Goal: Task Accomplishment & Management: Manage account settings

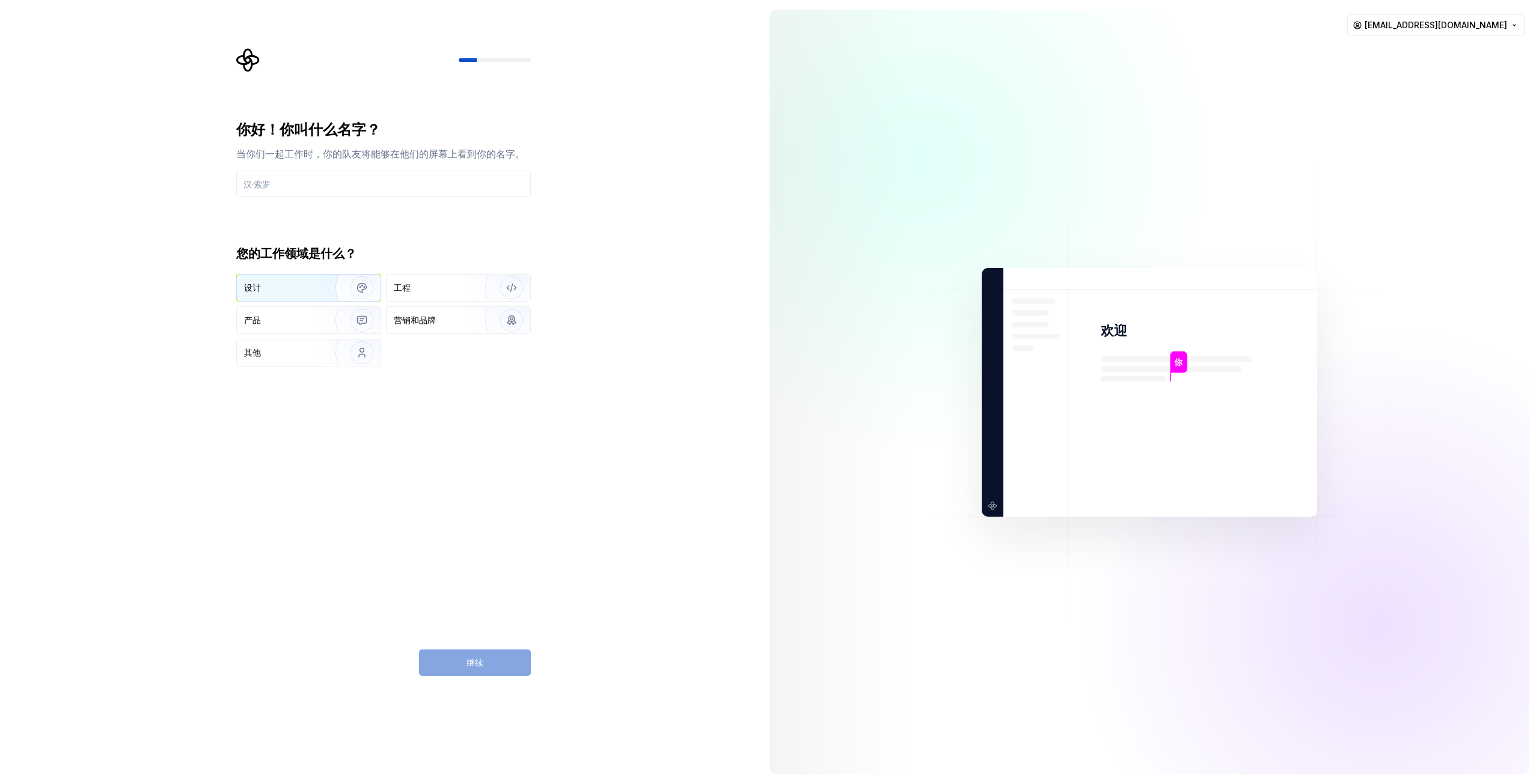
click at [299, 285] on div "设计" at bounding box center [277, 288] width 65 height 12
click at [351, 179] on input "text" at bounding box center [383, 184] width 294 height 27
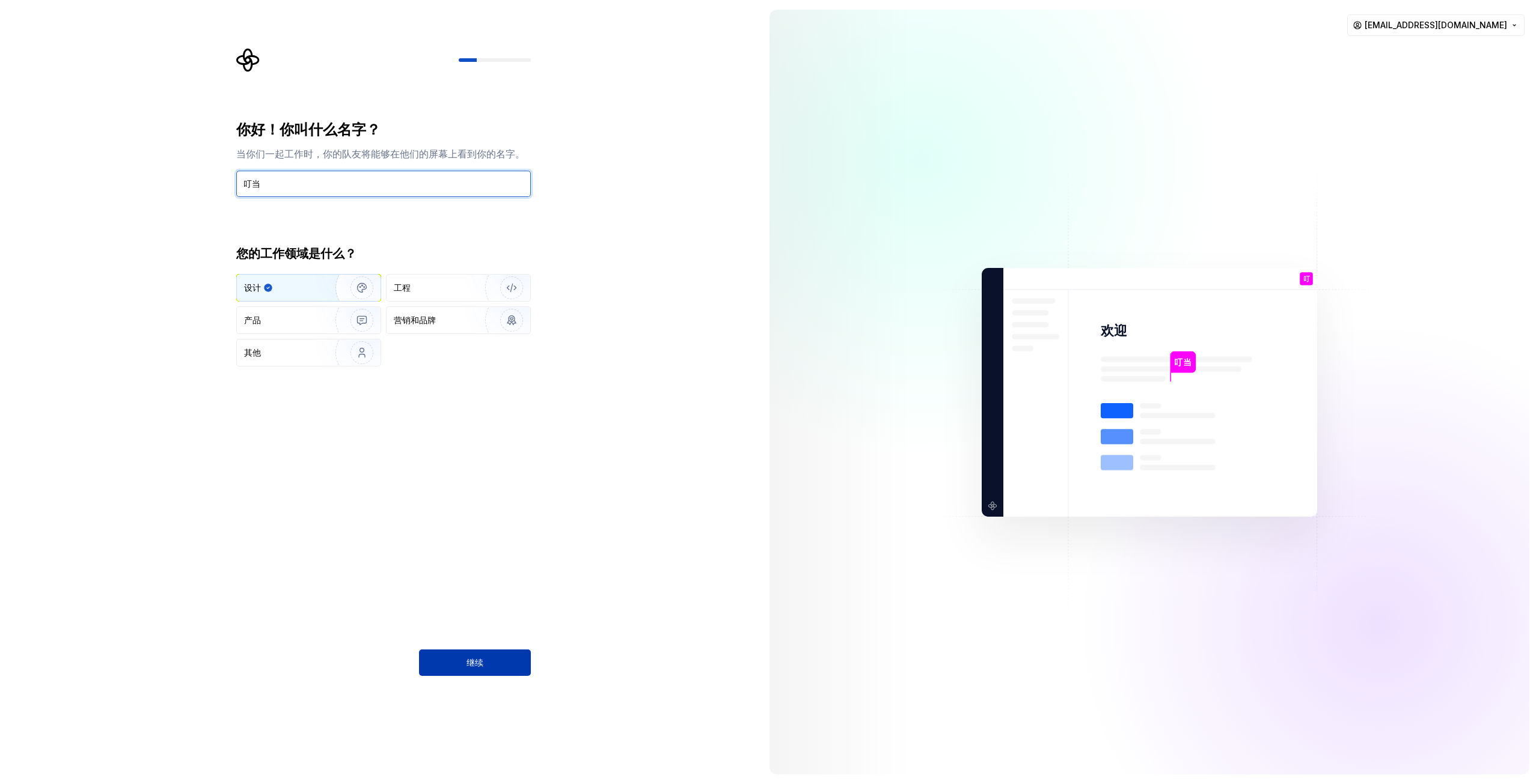
type input "叮当"
click at [483, 658] on button "继续" at bounding box center [475, 663] width 112 height 27
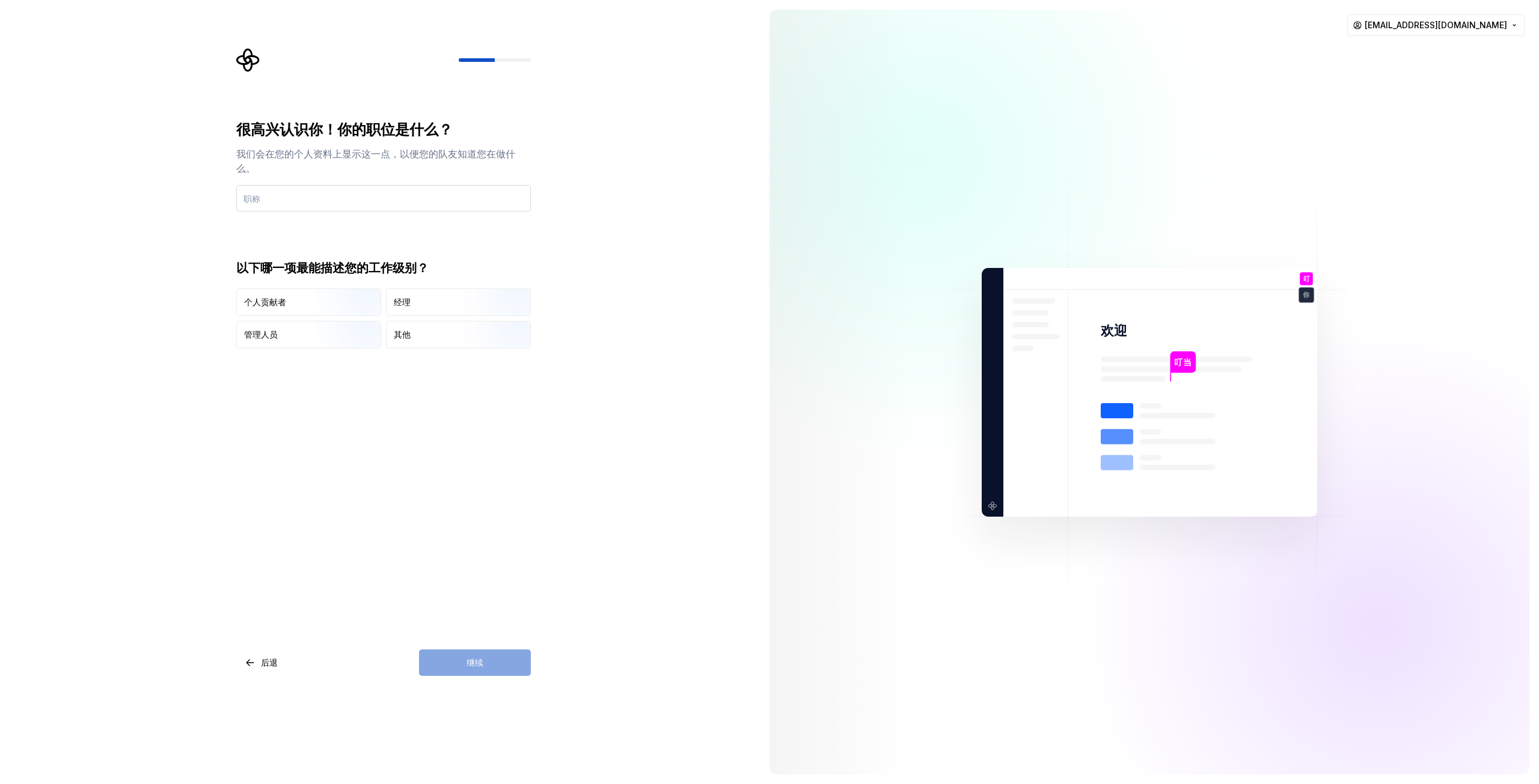
click at [367, 197] on input "text" at bounding box center [383, 198] width 294 height 27
click at [328, 305] on img "button" at bounding box center [352, 317] width 77 height 81
drag, startPoint x: 489, startPoint y: 654, endPoint x: 460, endPoint y: 402, distance: 253.7
click at [489, 654] on div "继续" at bounding box center [475, 663] width 112 height 27
click at [337, 191] on input "text" at bounding box center [383, 198] width 294 height 27
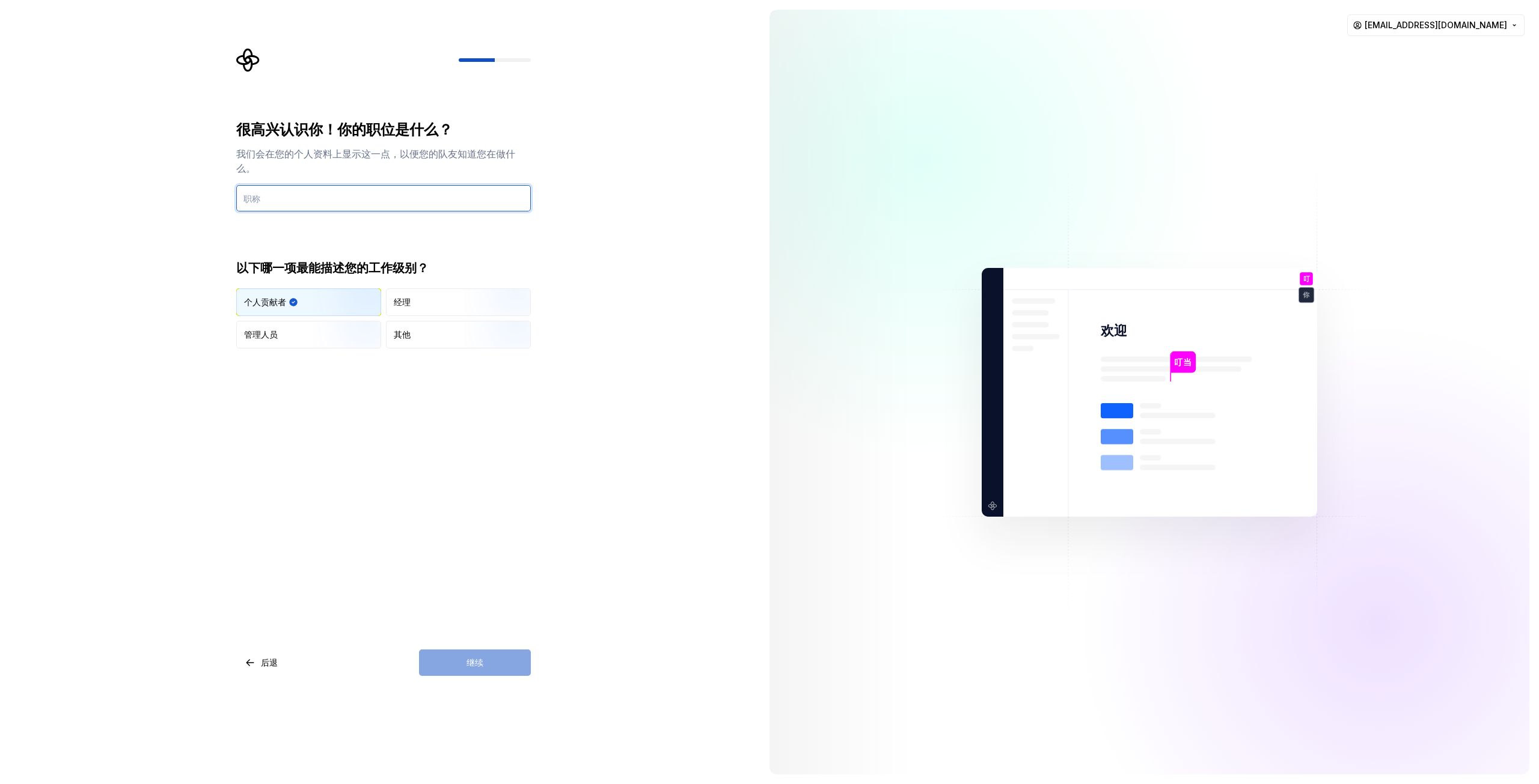
type input "d"
type input "制片人"
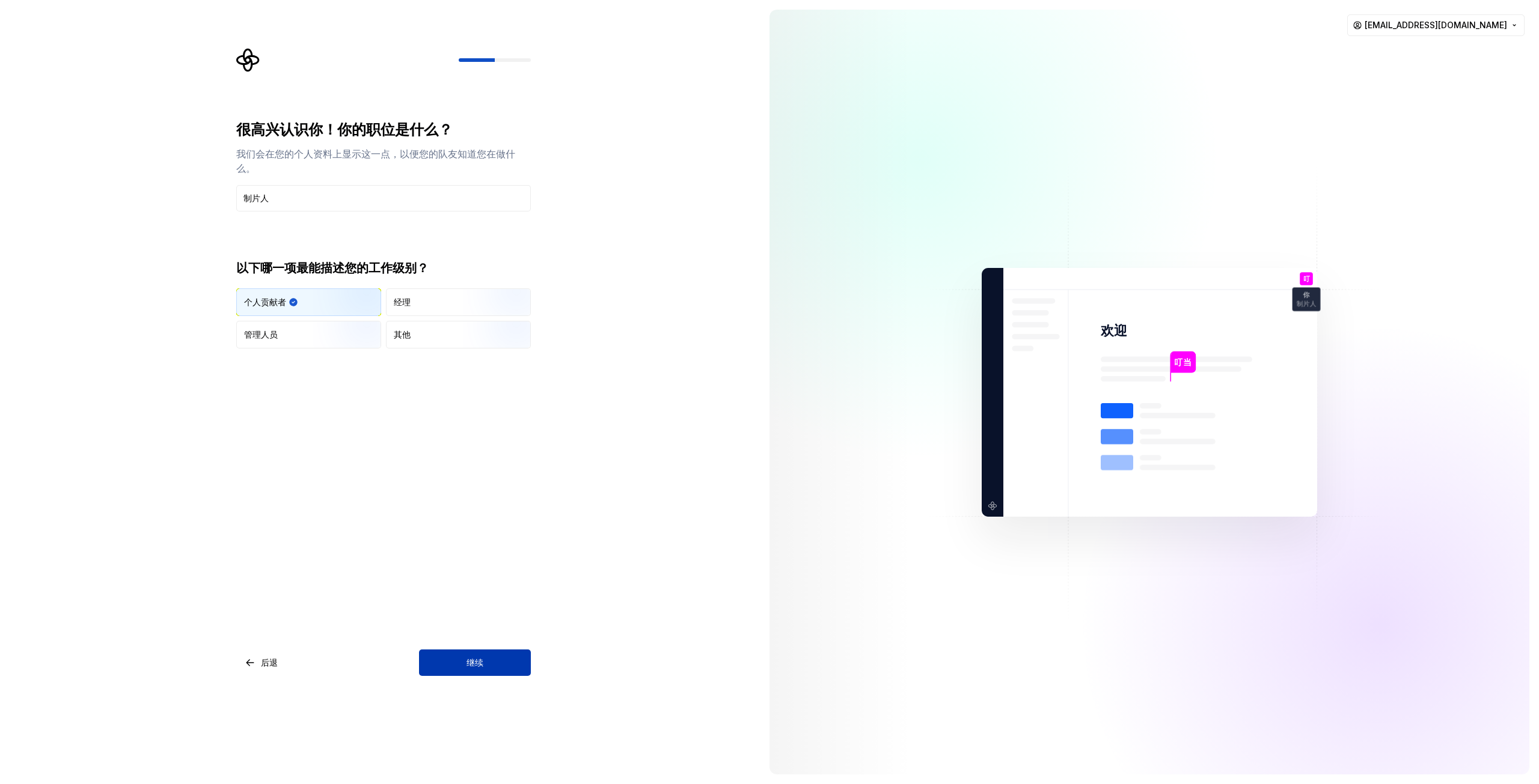
click at [503, 655] on button "继续" at bounding box center [475, 663] width 112 height 27
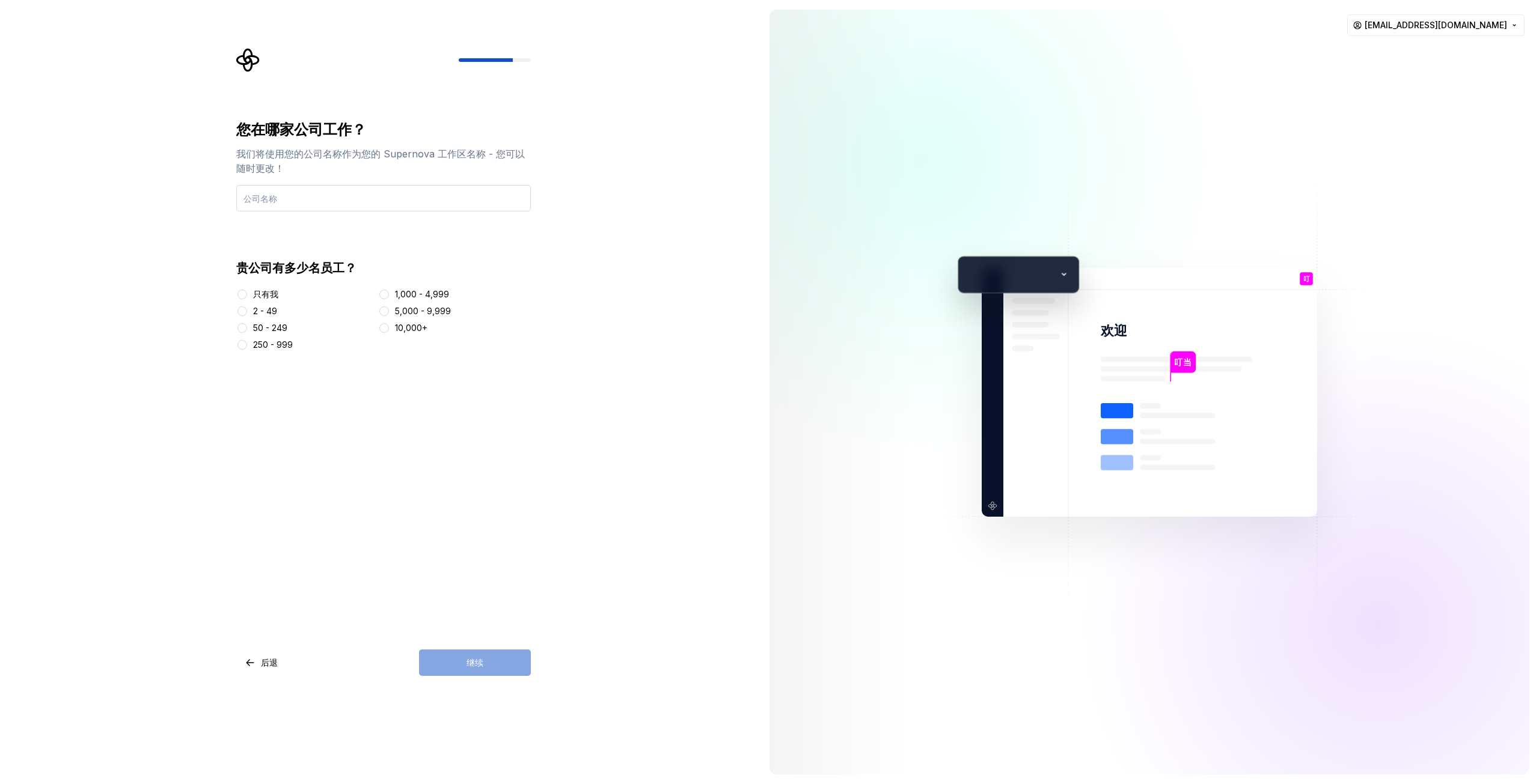
click at [413, 197] on input "text" at bounding box center [383, 198] width 294 height 27
type input "声光骑士"
click at [261, 292] on font "只有我" at bounding box center [266, 294] width 25 height 11
click at [247, 292] on button "只有我" at bounding box center [243, 294] width 10 height 10
click at [415, 297] on font "1,000 - 4,999" at bounding box center [422, 294] width 54 height 11
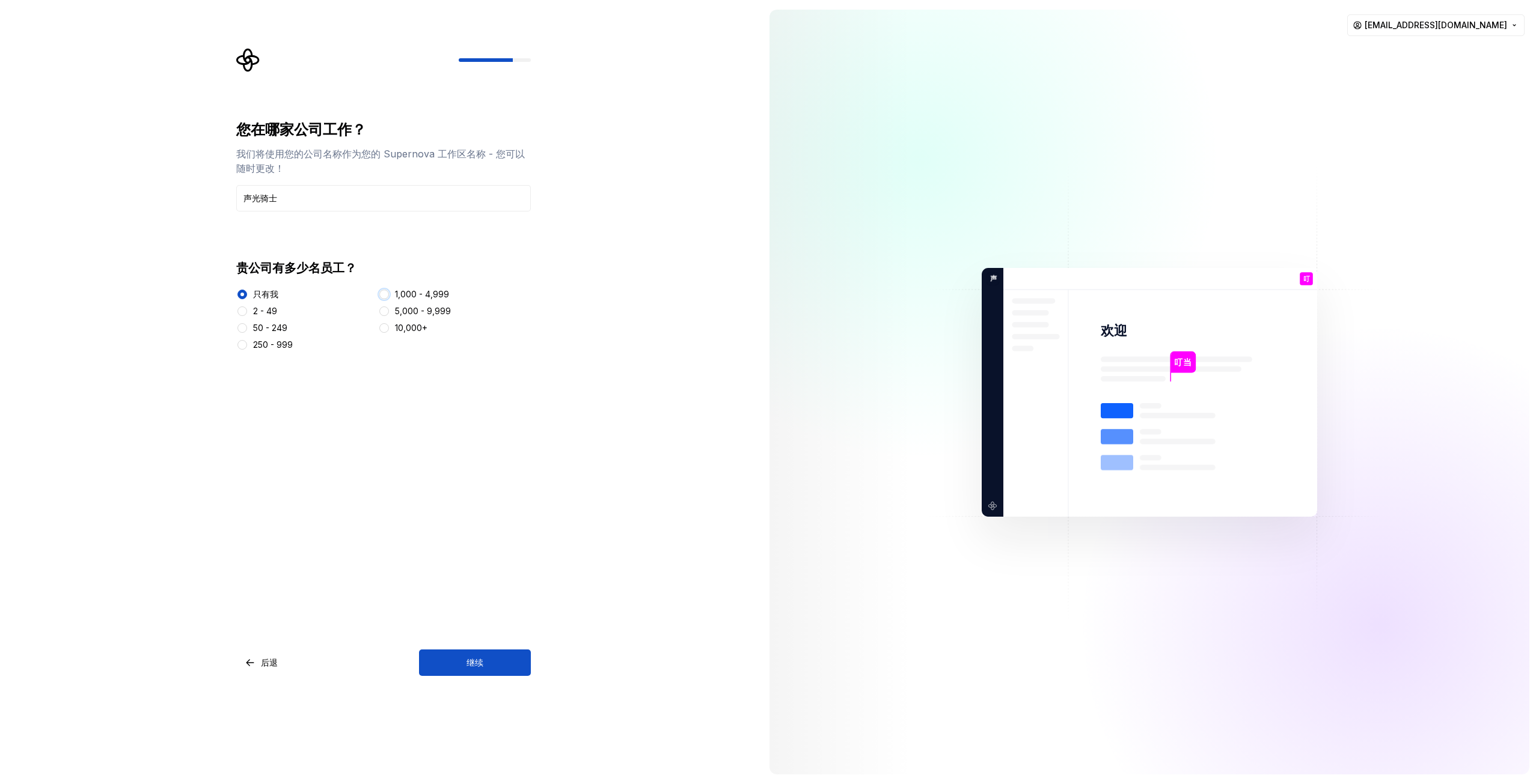
click at [389, 297] on button "1,000 - 4,999" at bounding box center [385, 294] width 10 height 10
click at [269, 309] on font "2 - 49" at bounding box center [265, 311] width 24 height 11
click at [247, 309] on button "2 - 49" at bounding box center [243, 311] width 10 height 10
click at [484, 656] on button "继续" at bounding box center [475, 663] width 112 height 27
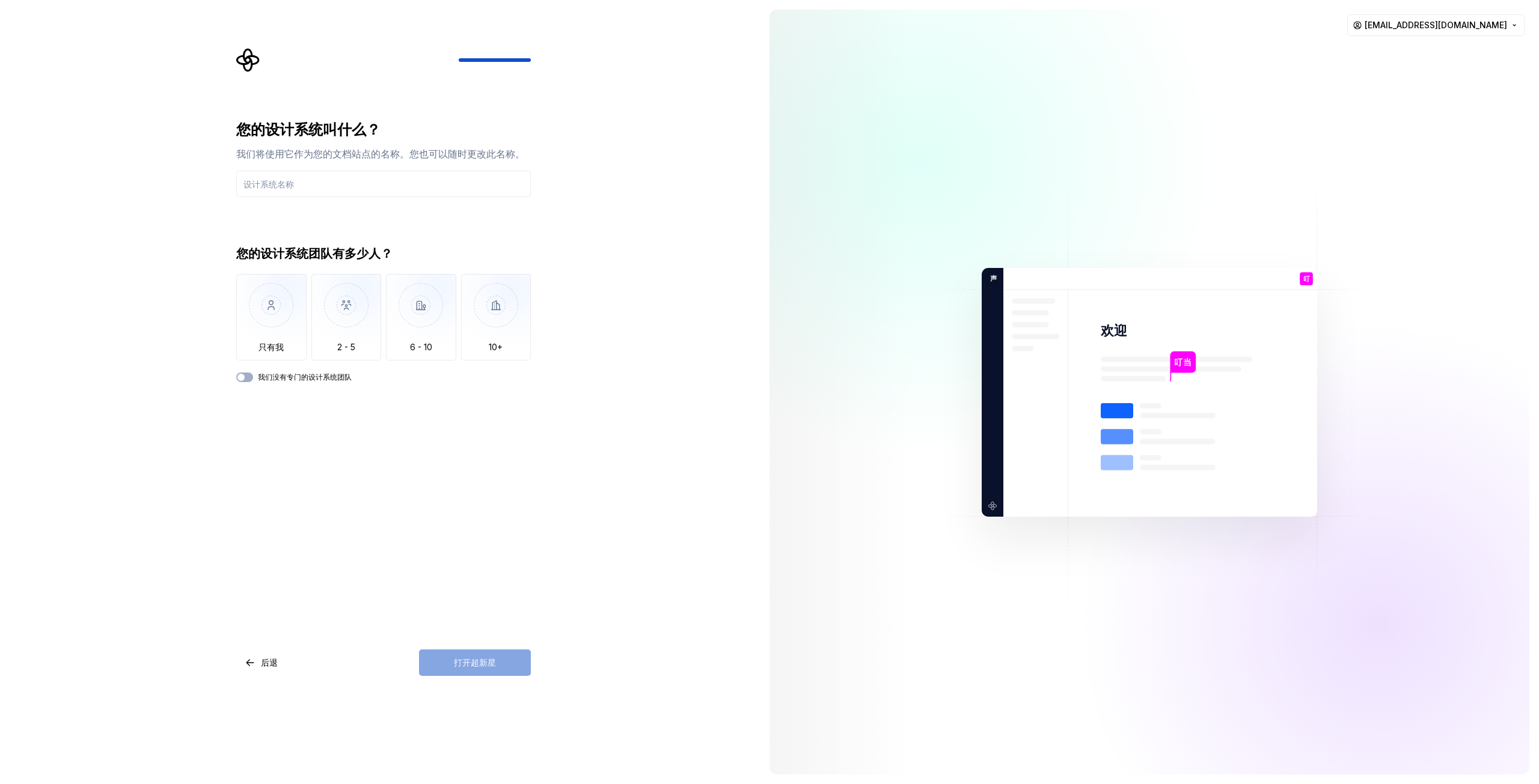
click at [179, 196] on div "您的设计系统叫什么？ 我们将使用它作为您的文档站点的名称。您也可以随时更改此名称。 您的设计系统团队有多少人？ 只有我 2 - 5 6 - 10 10+ 我们…" at bounding box center [380, 392] width 760 height 784
click at [346, 322] on img "button" at bounding box center [346, 314] width 70 height 81
click at [267, 188] on input "text" at bounding box center [383, 184] width 294 height 27
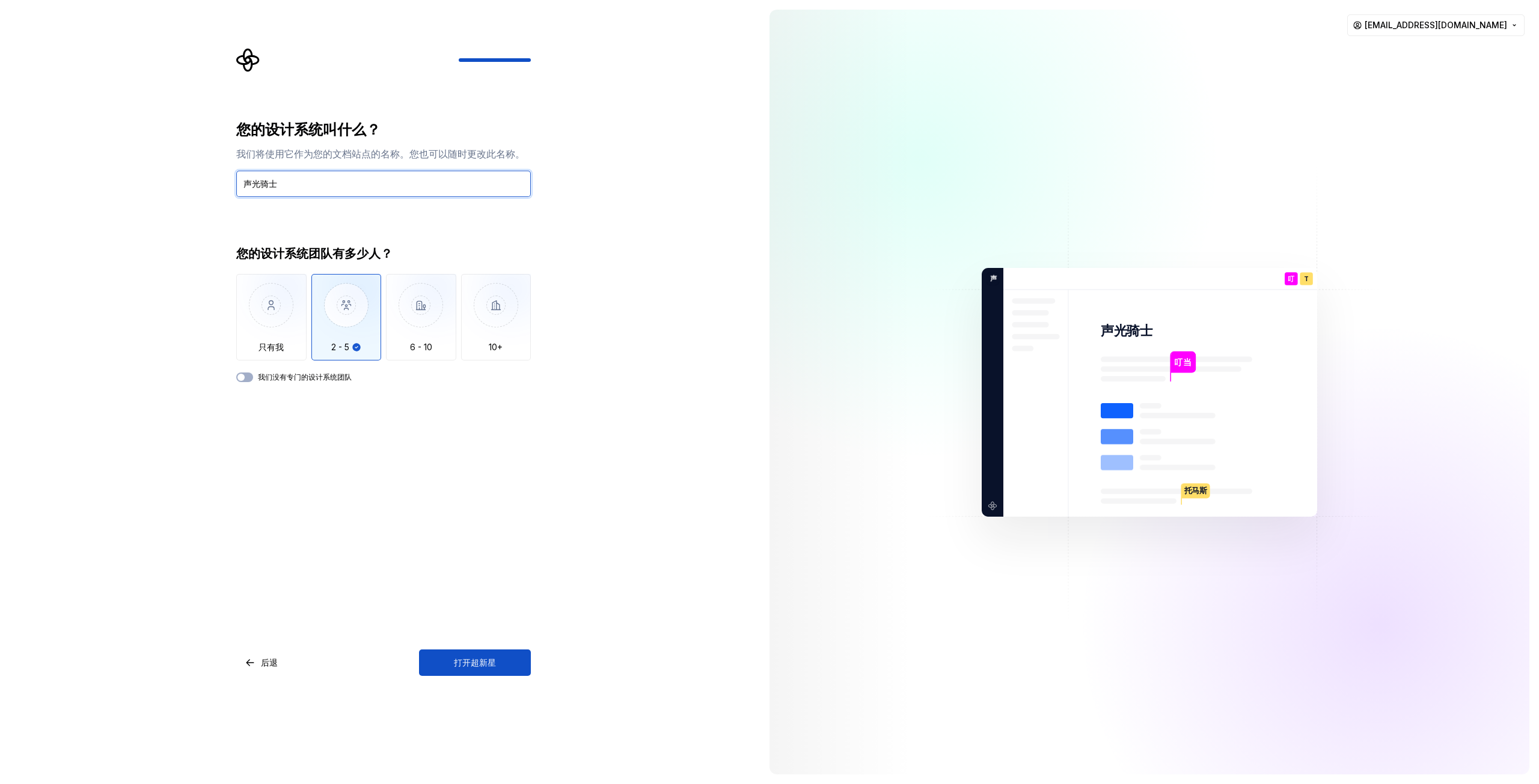
type input "声光骑士"
click at [249, 382] on div "您的设计系统叫什么？ 我们将使用它作为您的文档站点的名称。您也可以随时更改此名称。 声光骑士 您的设计系统团队有多少人？ 只有我 2 - 5 6 - 10 1…" at bounding box center [383, 398] width 294 height 556
click at [246, 379] on button "我们没有专门的设计系统团队" at bounding box center [245, 378] width 17 height 10
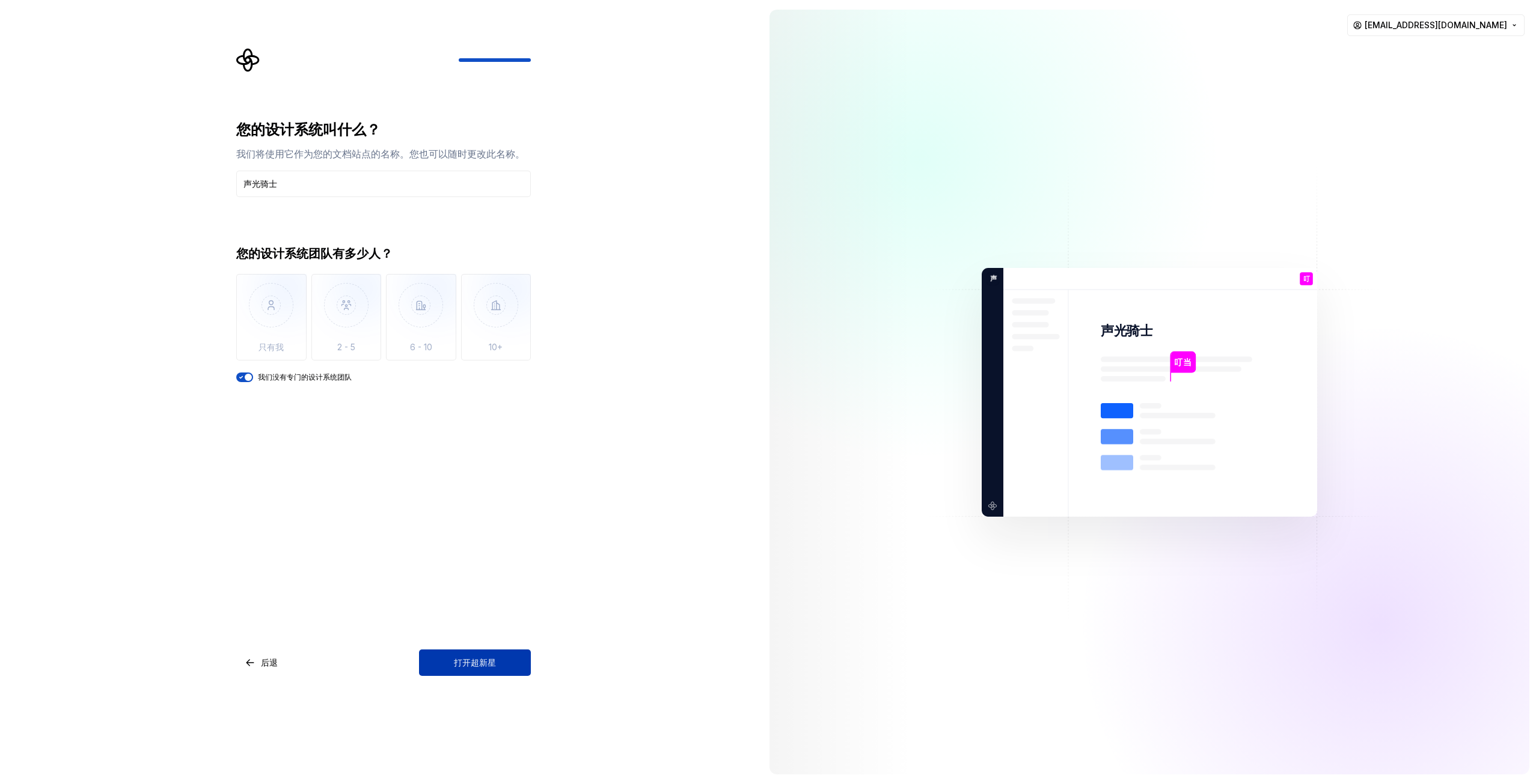
click at [518, 658] on button "打开超新星" at bounding box center [475, 663] width 112 height 27
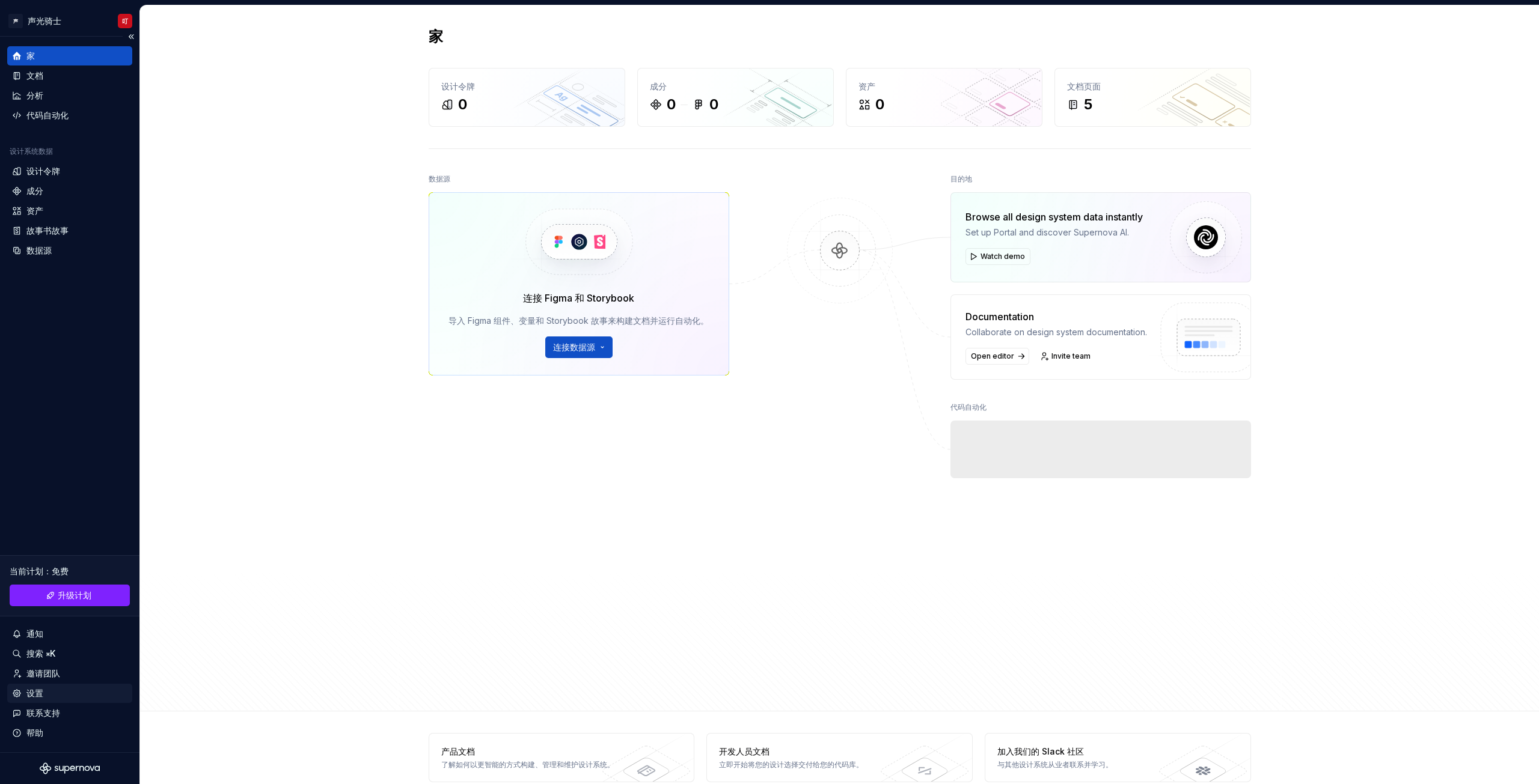
click at [41, 688] on font "设置" at bounding box center [35, 693] width 17 height 11
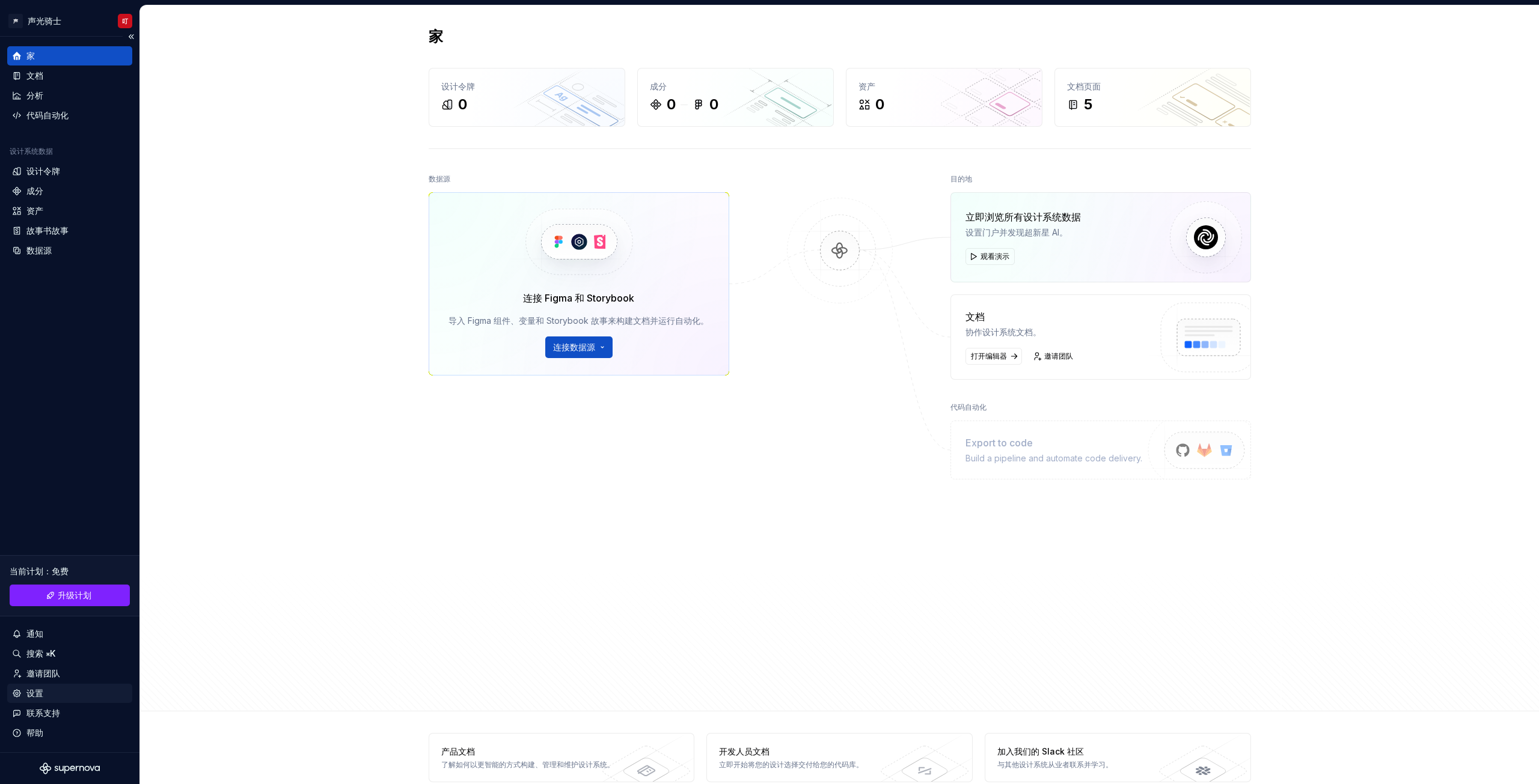
click at [34, 688] on font "设置" at bounding box center [35, 693] width 17 height 11
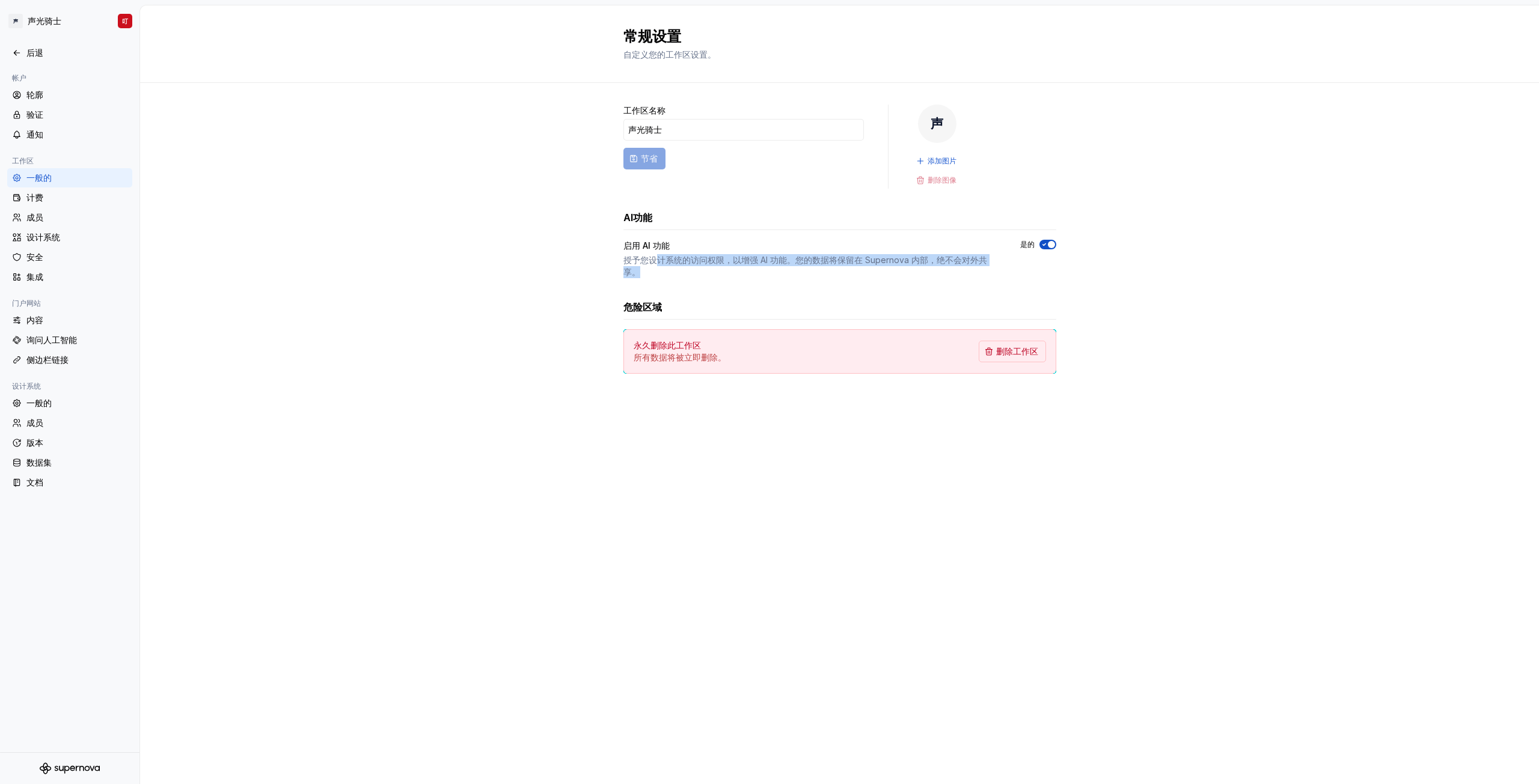
drag, startPoint x: 654, startPoint y: 262, endPoint x: 880, endPoint y: 267, distance: 226.1
click at [880, 267] on div "授予您设计系统的访问权限，以增强 AI 功能。您的数据将保留在 Supernova 内部，绝不会对外共享。" at bounding box center [810, 265] width 375 height 24
click at [828, 287] on div "工作区名称 声光骑士 节省 声 添加图片 删除图像 AI功能 启用 AI 功能 授予您设计系统的访问权限，以增强 AI 功能。您的数据将保留在 Superno…" at bounding box center [839, 239] width 432 height 269
drag, startPoint x: 770, startPoint y: 259, endPoint x: 859, endPoint y: 262, distance: 89.1
click at [859, 262] on font "授予您设计系统的访问权限，以增强 AI 功能。您的数据将保留在 Supernova 内部，绝不会对外共享。" at bounding box center [804, 265] width 363 height 22
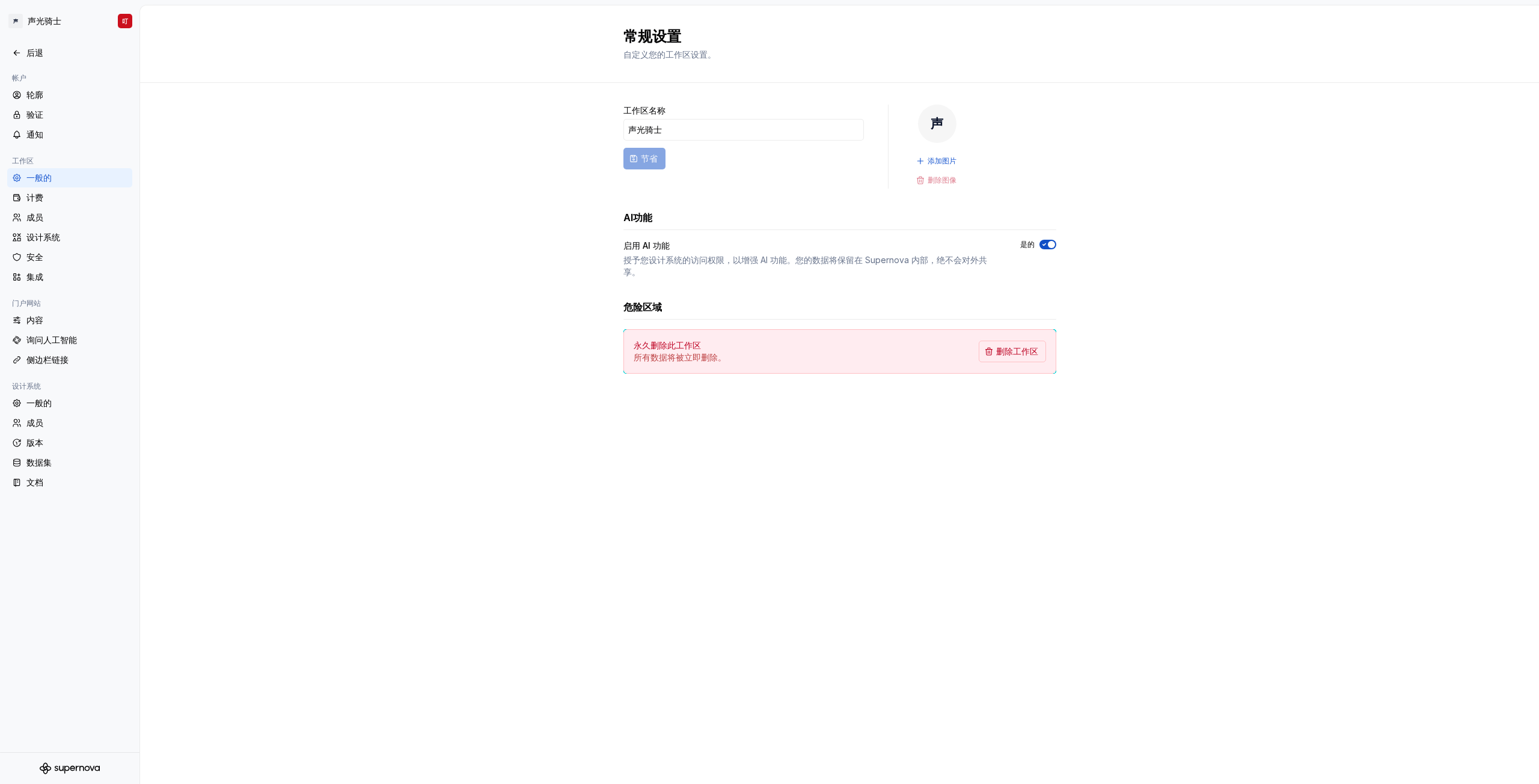
click at [754, 276] on div "授予您设计系统的访问权限，以增强 AI 功能。您的数据将保留在 Supernova 内部，绝不会对外共享。" at bounding box center [810, 265] width 375 height 24
click at [661, 262] on font "授予您设计系统的访问权限，以增强 AI 功能。您的数据将保留在 Supernova 内部，绝不会对外共享。" at bounding box center [804, 265] width 363 height 22
drag, startPoint x: 649, startPoint y: 262, endPoint x: 855, endPoint y: 266, distance: 206.0
click at [855, 266] on div "授予您设计系统的访问权限，以增强 AI 功能。您的数据将保留在 Supernova 内部，绝不会对外共享。" at bounding box center [810, 265] width 375 height 24
click at [836, 289] on div "工作区名称 声光骑士 节省 声 添加图片 删除图像 AI功能 启用 AI 功能 授予您设计系统的访问权限，以增强 AI 功能。您的数据将保留在 Superno…" at bounding box center [839, 239] width 432 height 269
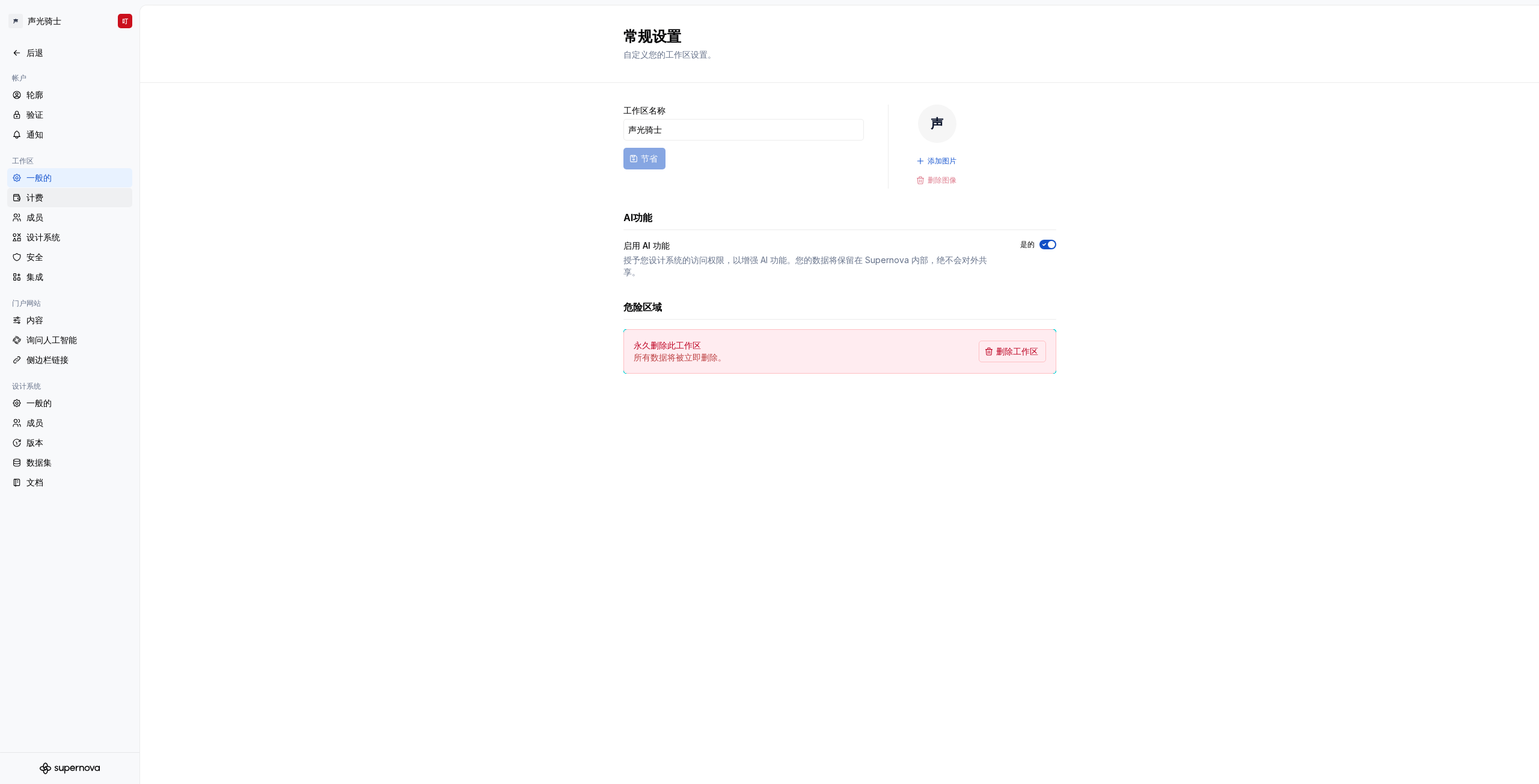
click at [48, 196] on div "计费" at bounding box center [77, 197] width 101 height 12
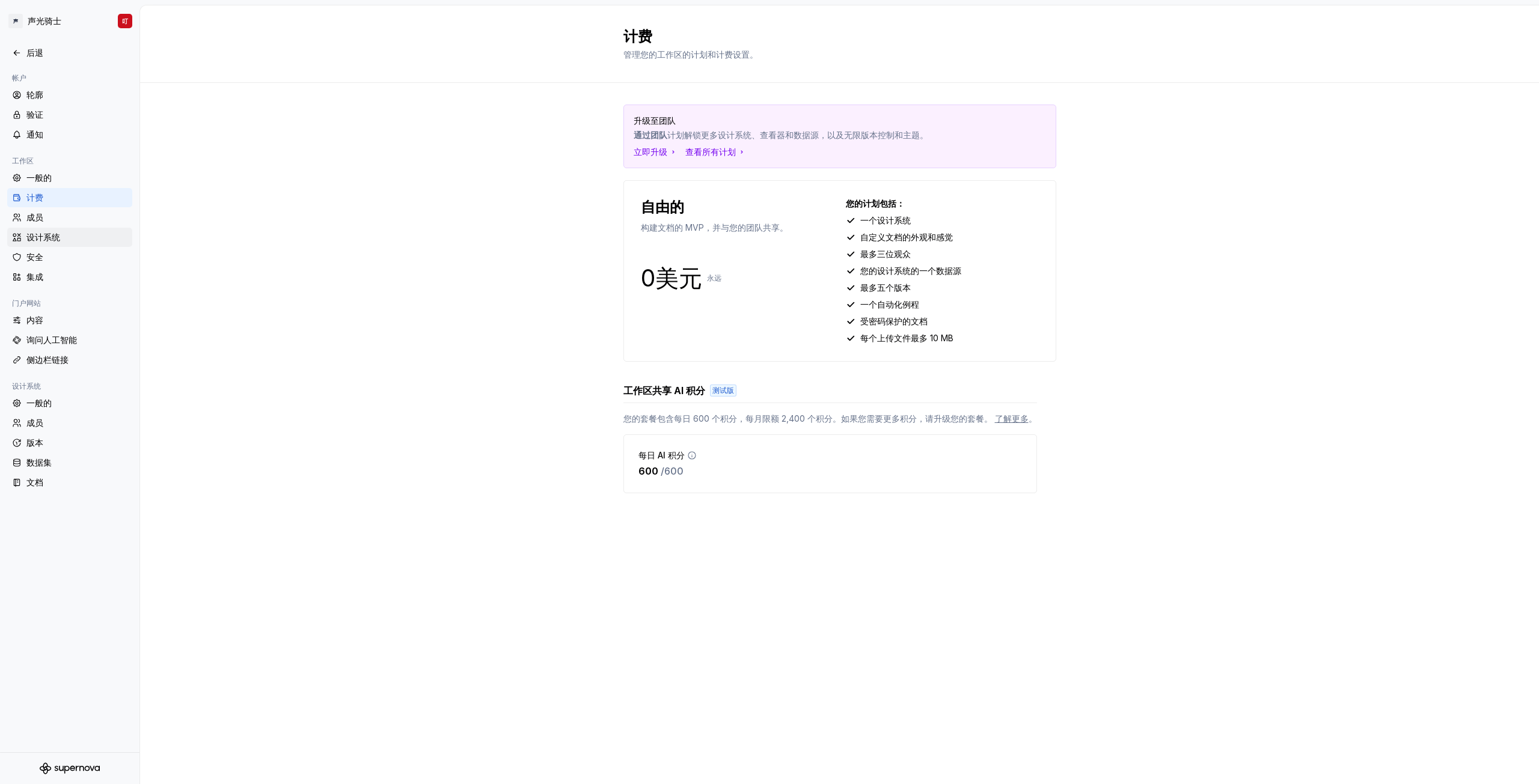
click at [54, 237] on font "设计系统" at bounding box center [43, 237] width 34 height 11
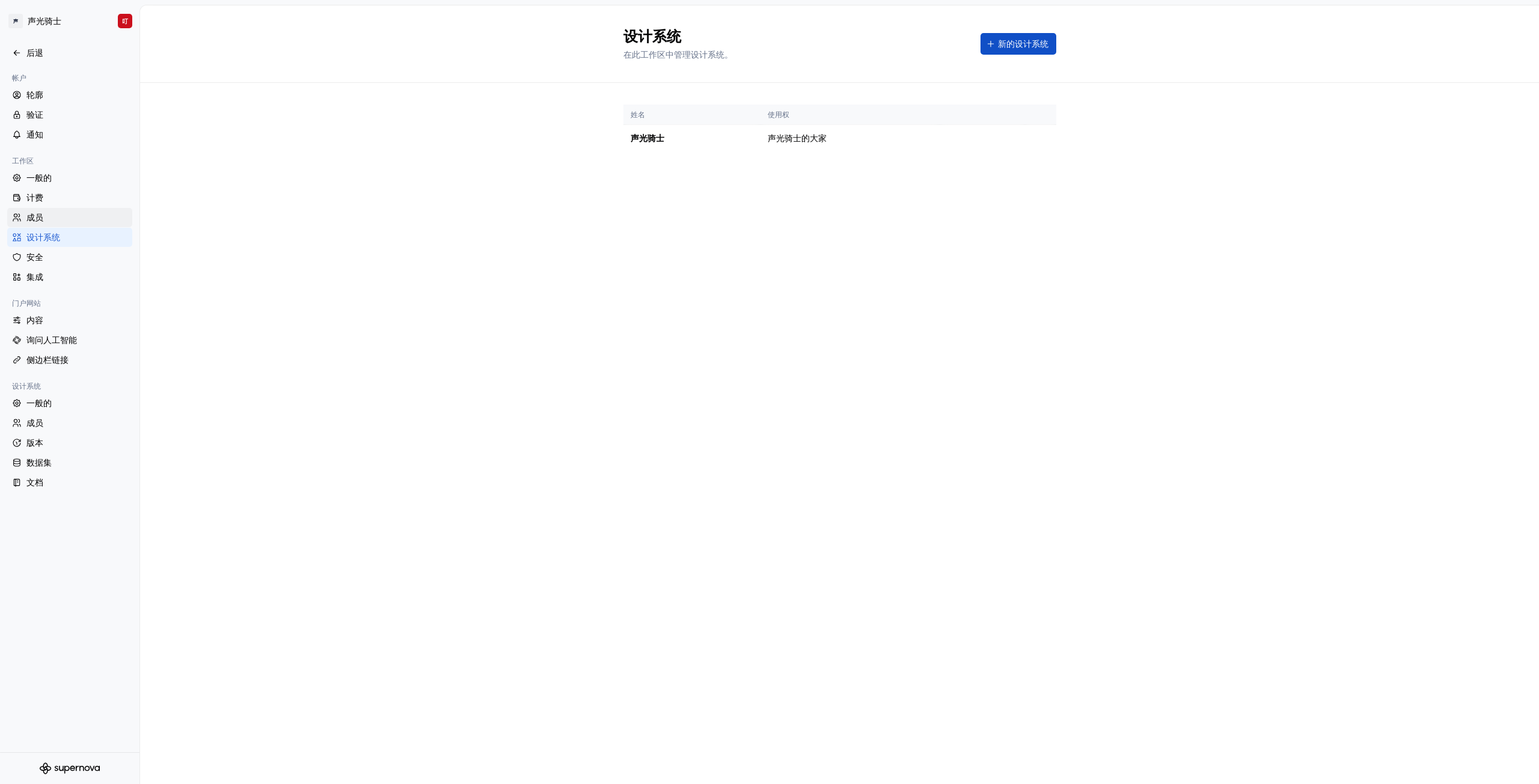
click at [57, 221] on div "成员" at bounding box center [77, 218] width 101 height 12
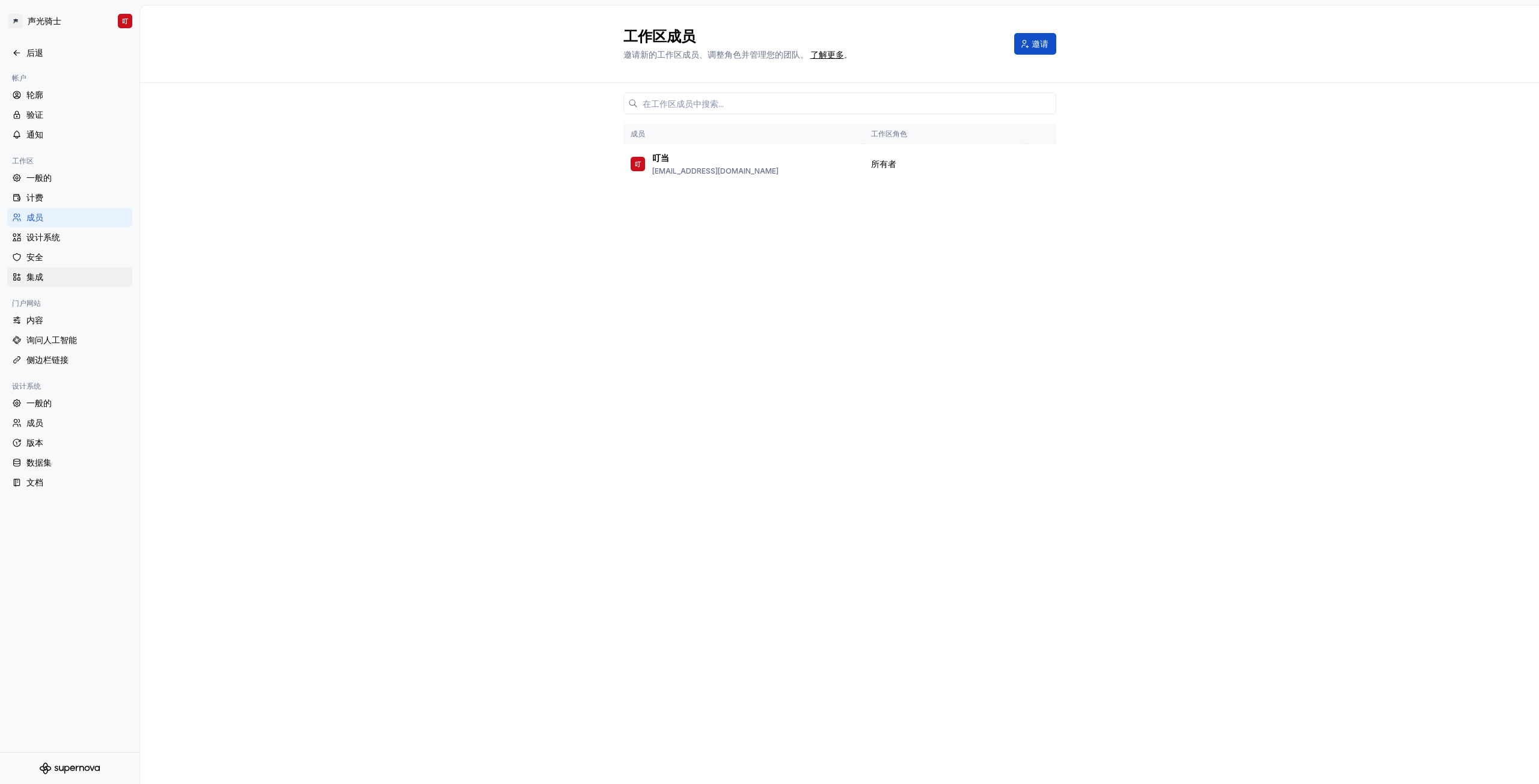
click at [68, 267] on div "集成" at bounding box center [70, 277] width 125 height 19
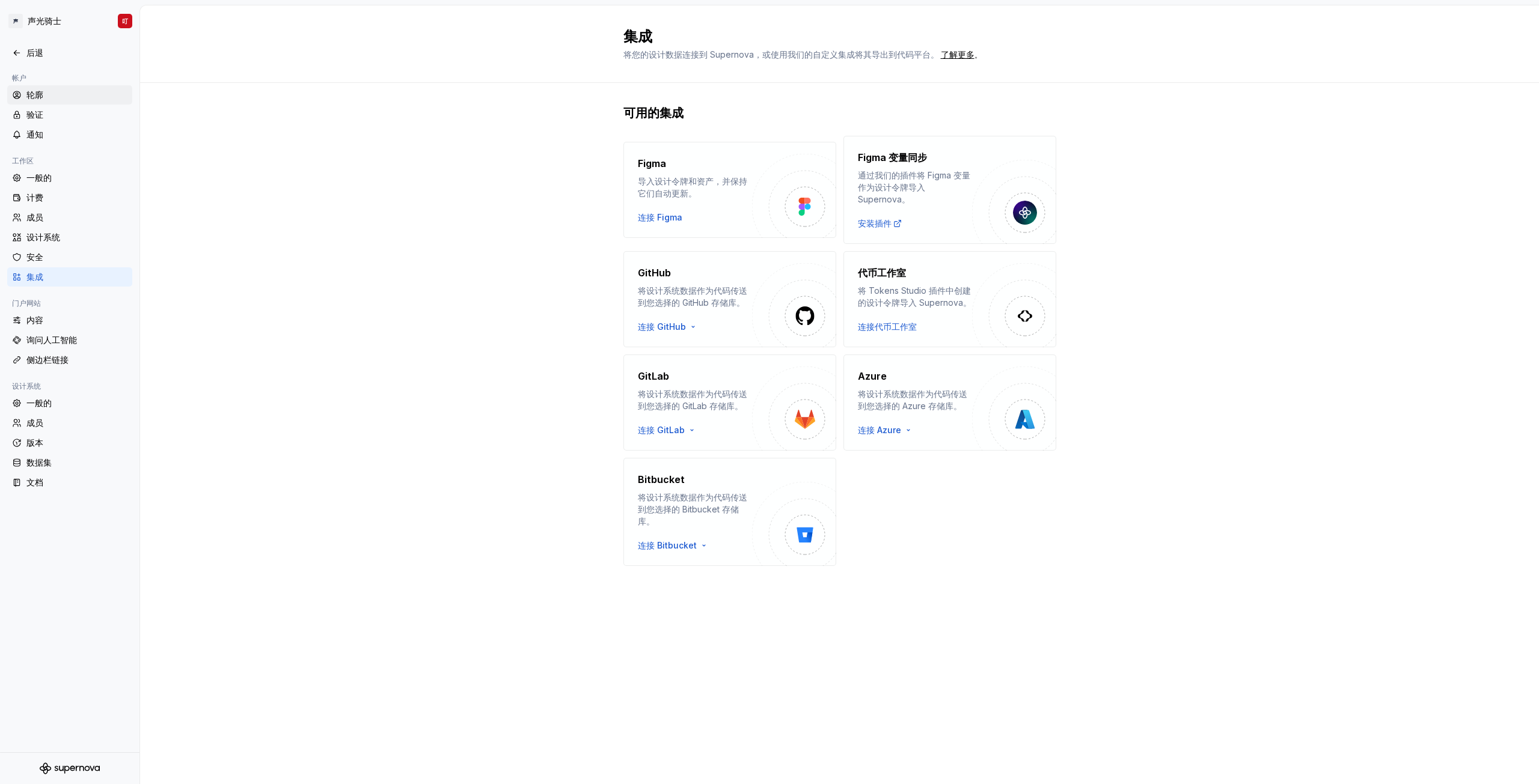
click at [45, 98] on div "轮廓" at bounding box center [77, 95] width 101 height 12
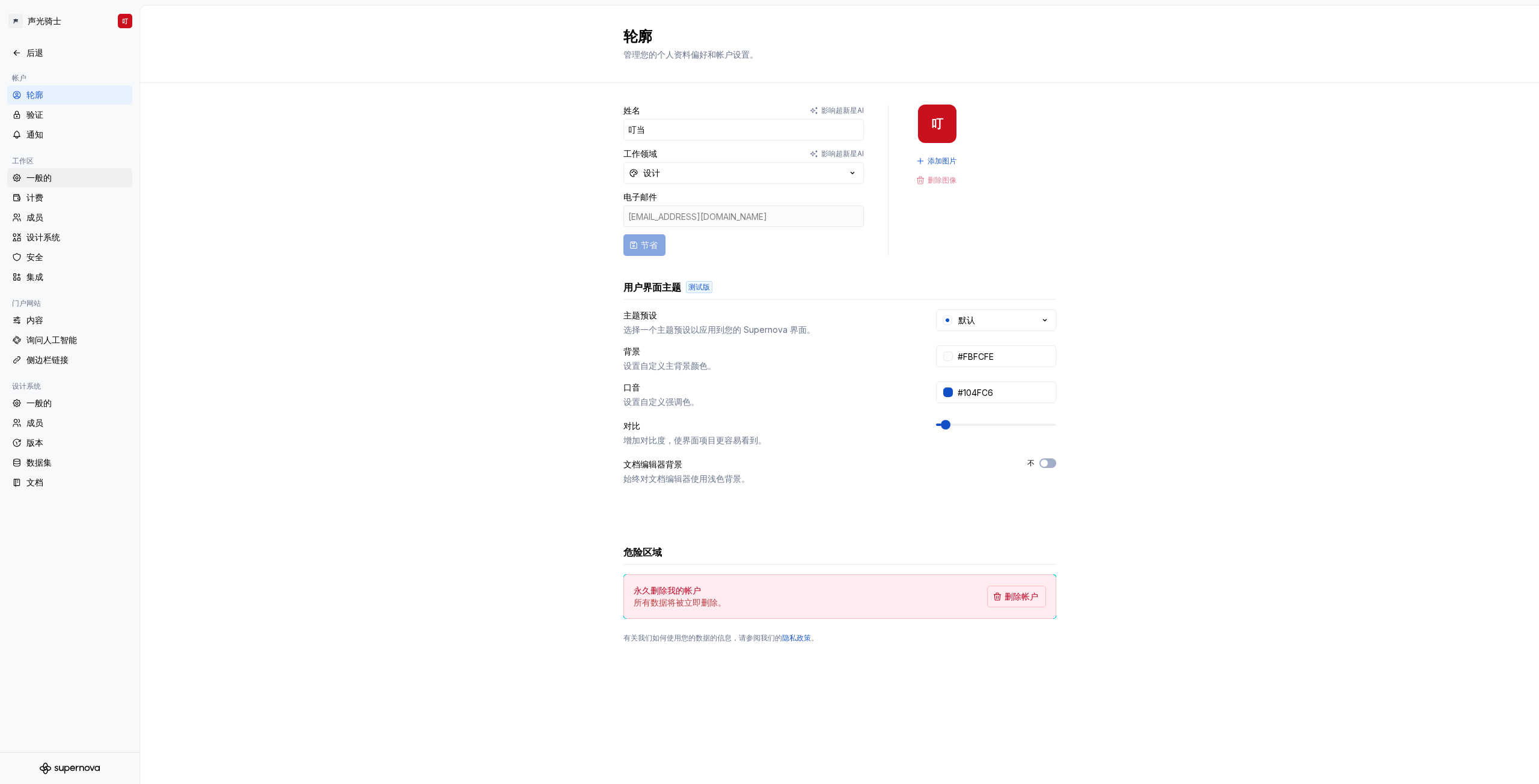
click at [69, 176] on div "一般的" at bounding box center [77, 177] width 101 height 12
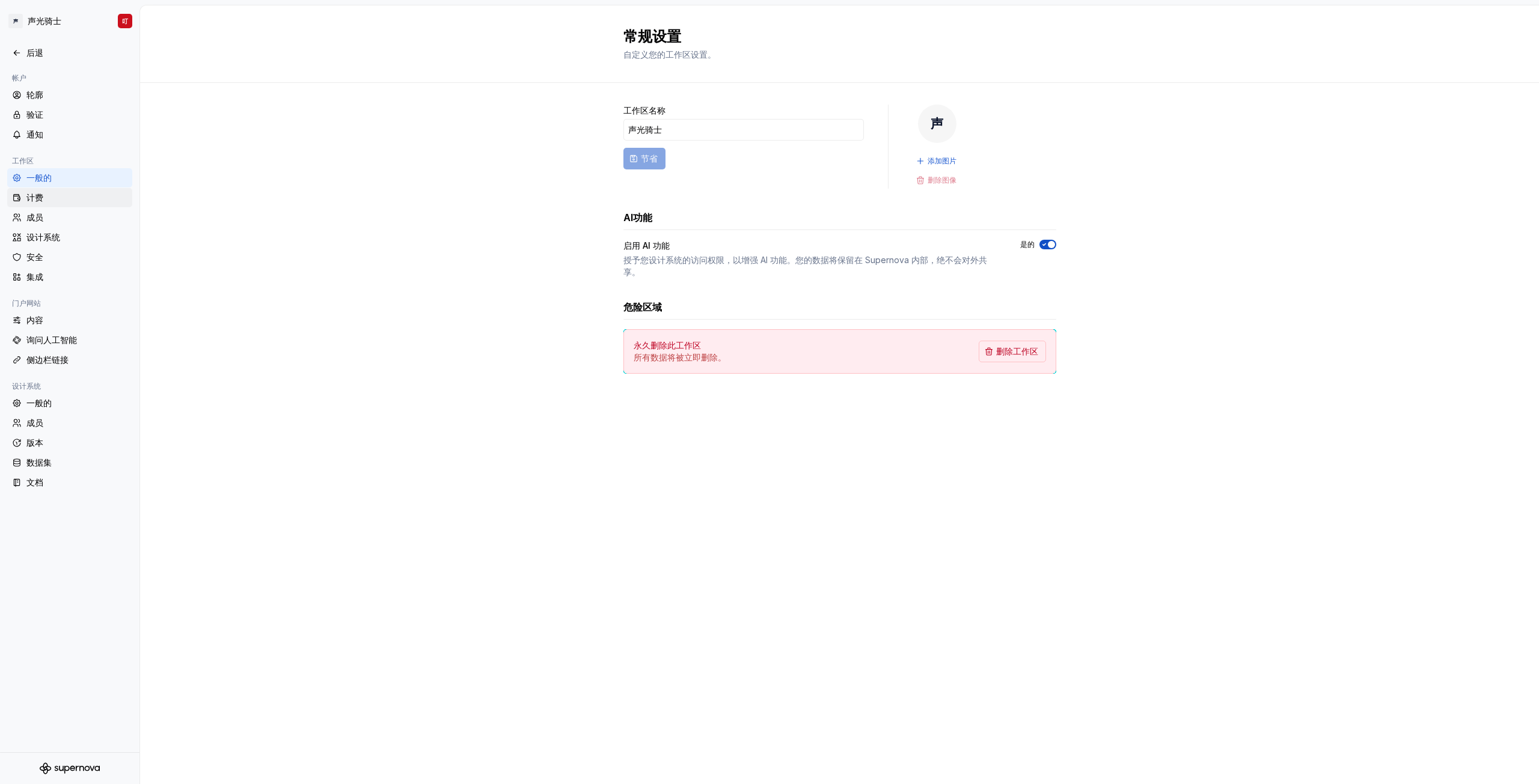
click at [55, 205] on div "计费" at bounding box center [70, 197] width 125 height 19
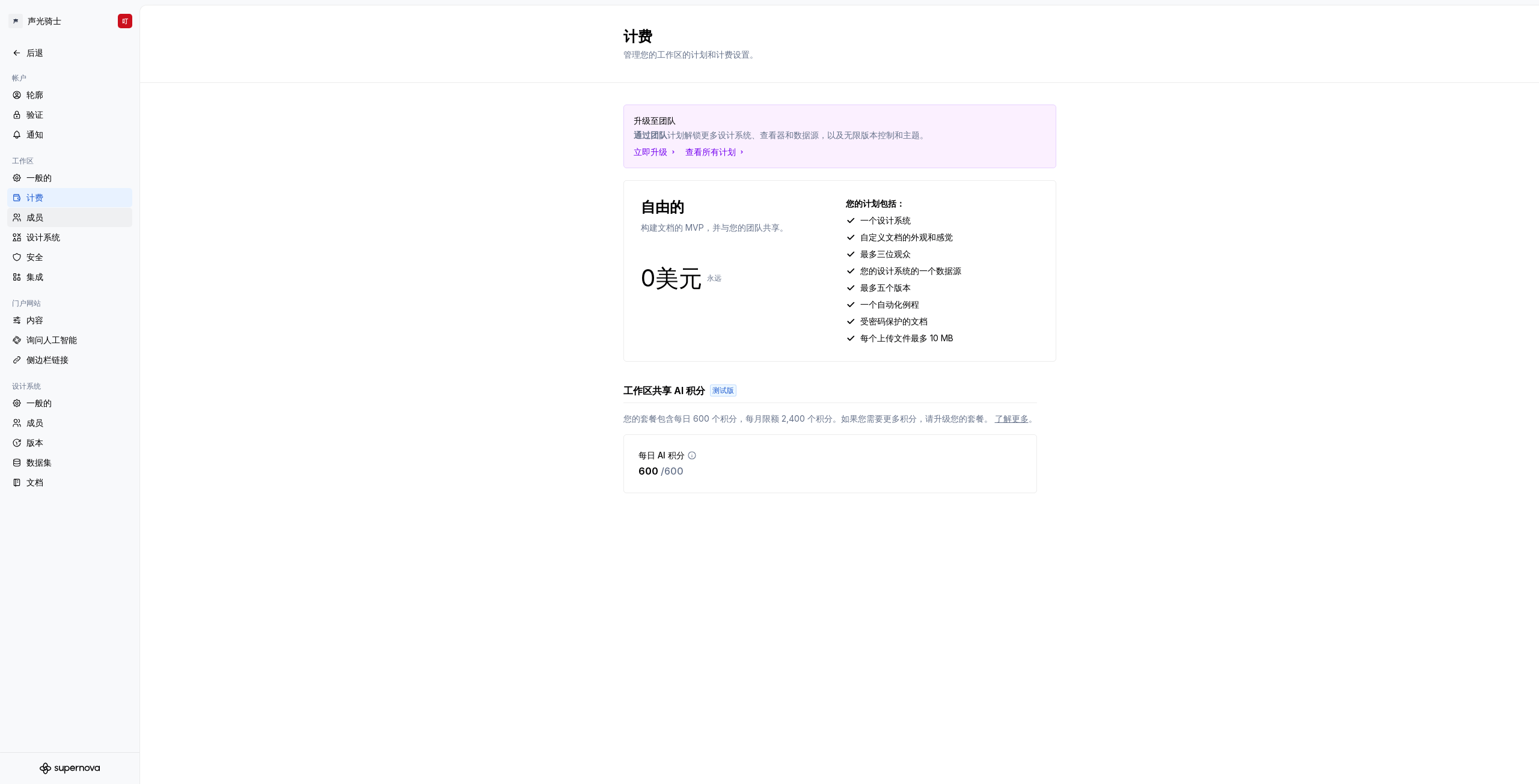
click at [63, 219] on div "成员" at bounding box center [77, 218] width 101 height 12
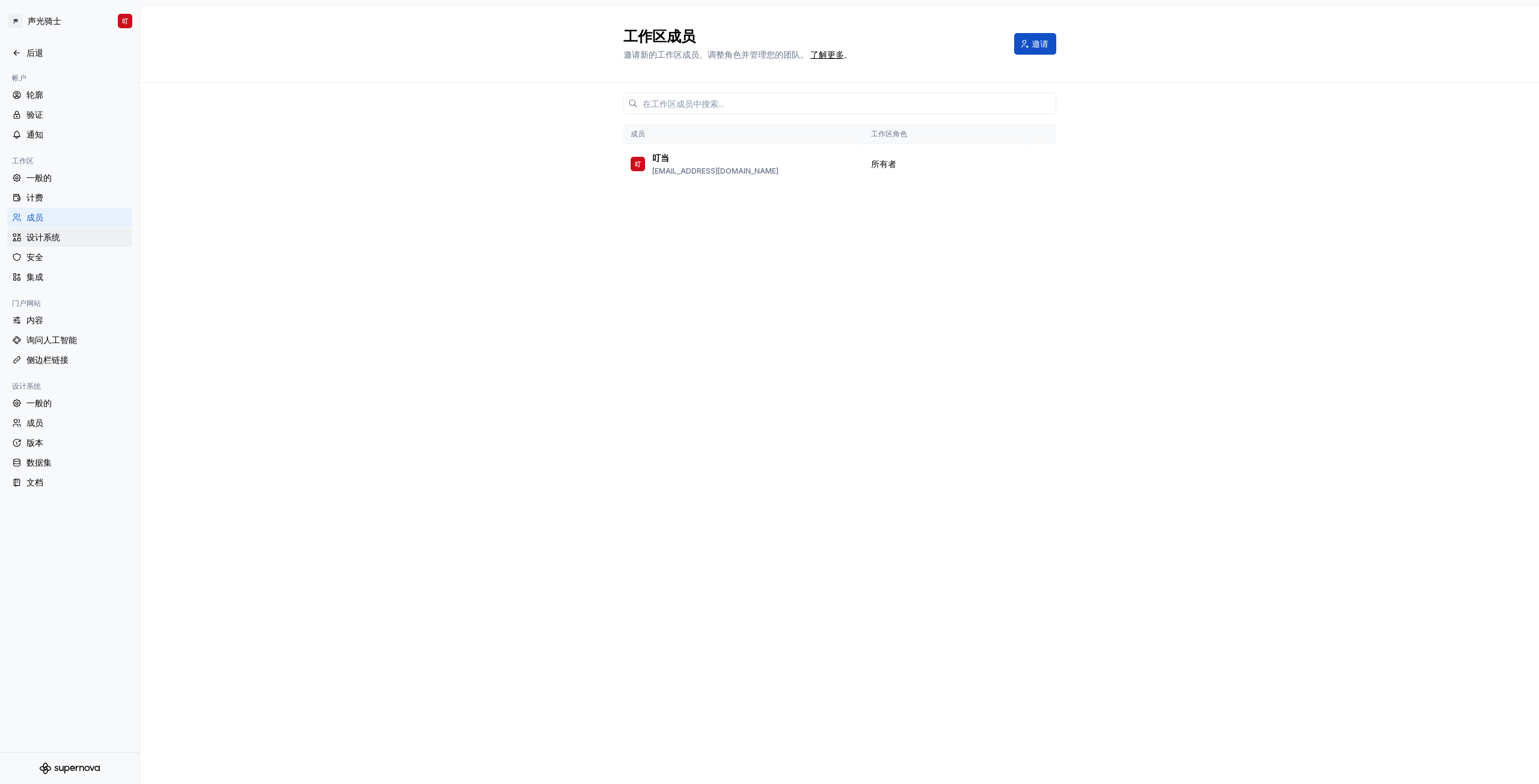
click at [61, 240] on div "设计系统" at bounding box center [77, 237] width 101 height 12
click at [60, 253] on div "安全" at bounding box center [77, 257] width 101 height 12
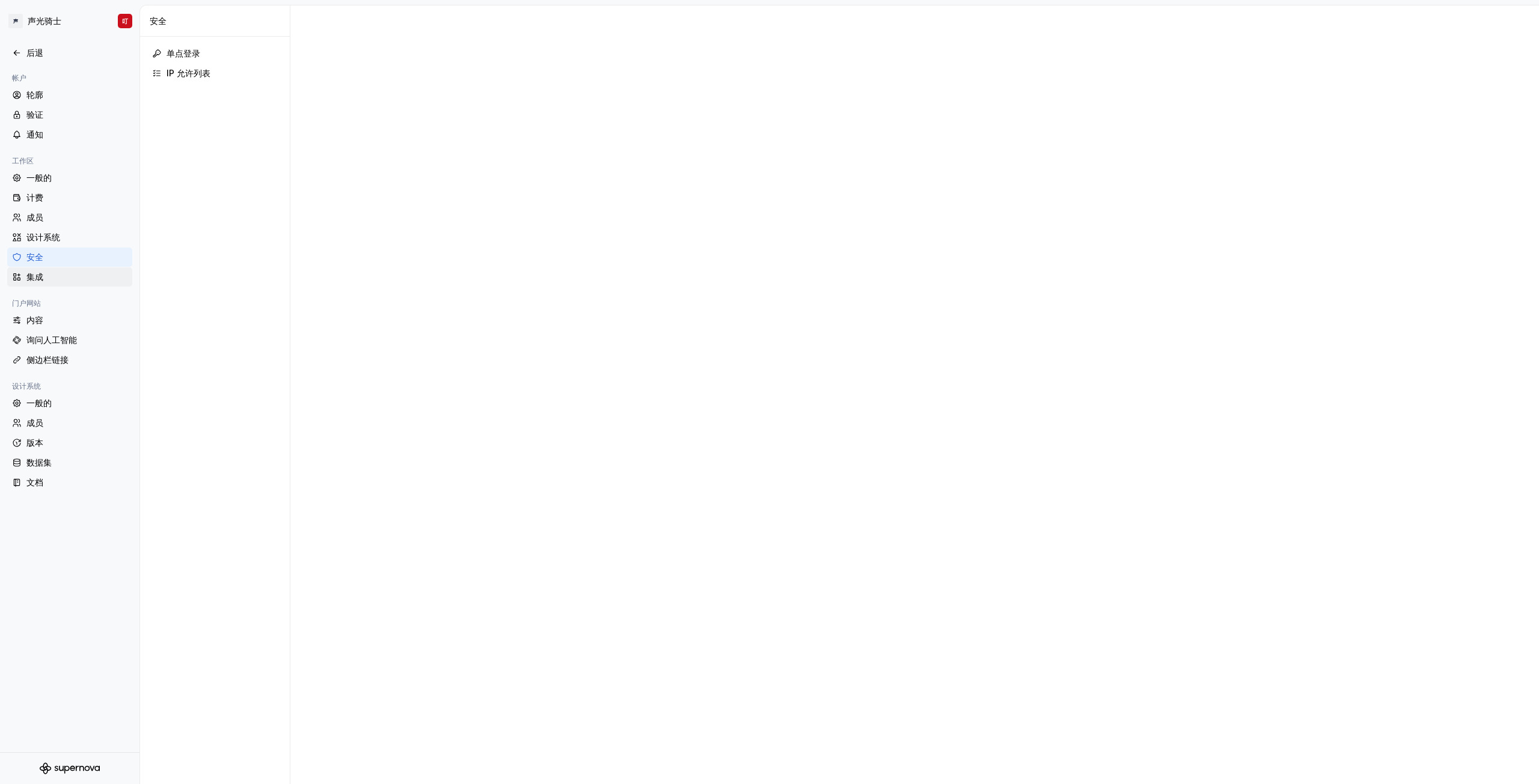
click at [49, 271] on div "集成" at bounding box center [77, 277] width 101 height 12
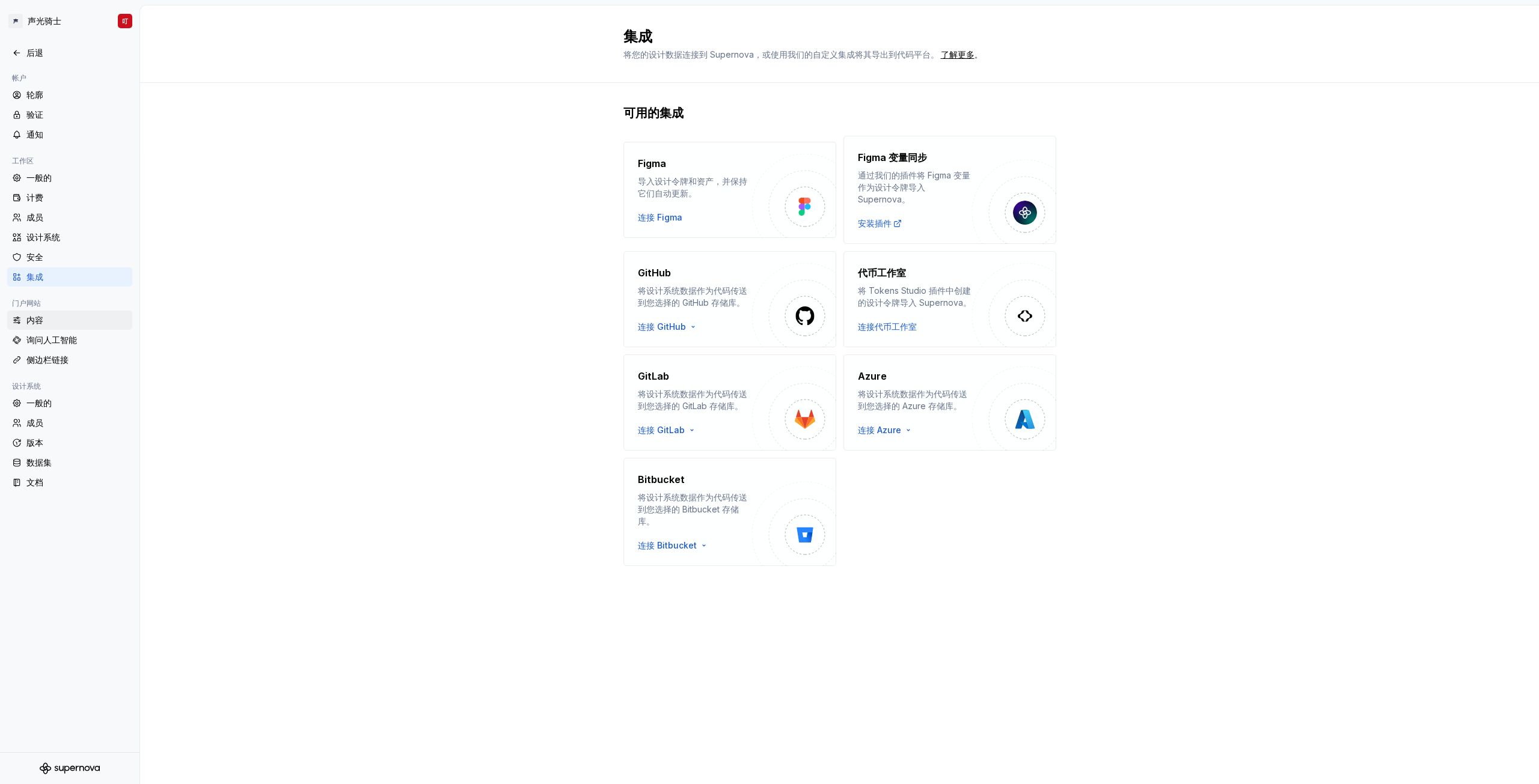
click at [52, 313] on div "内容" at bounding box center [70, 320] width 125 height 19
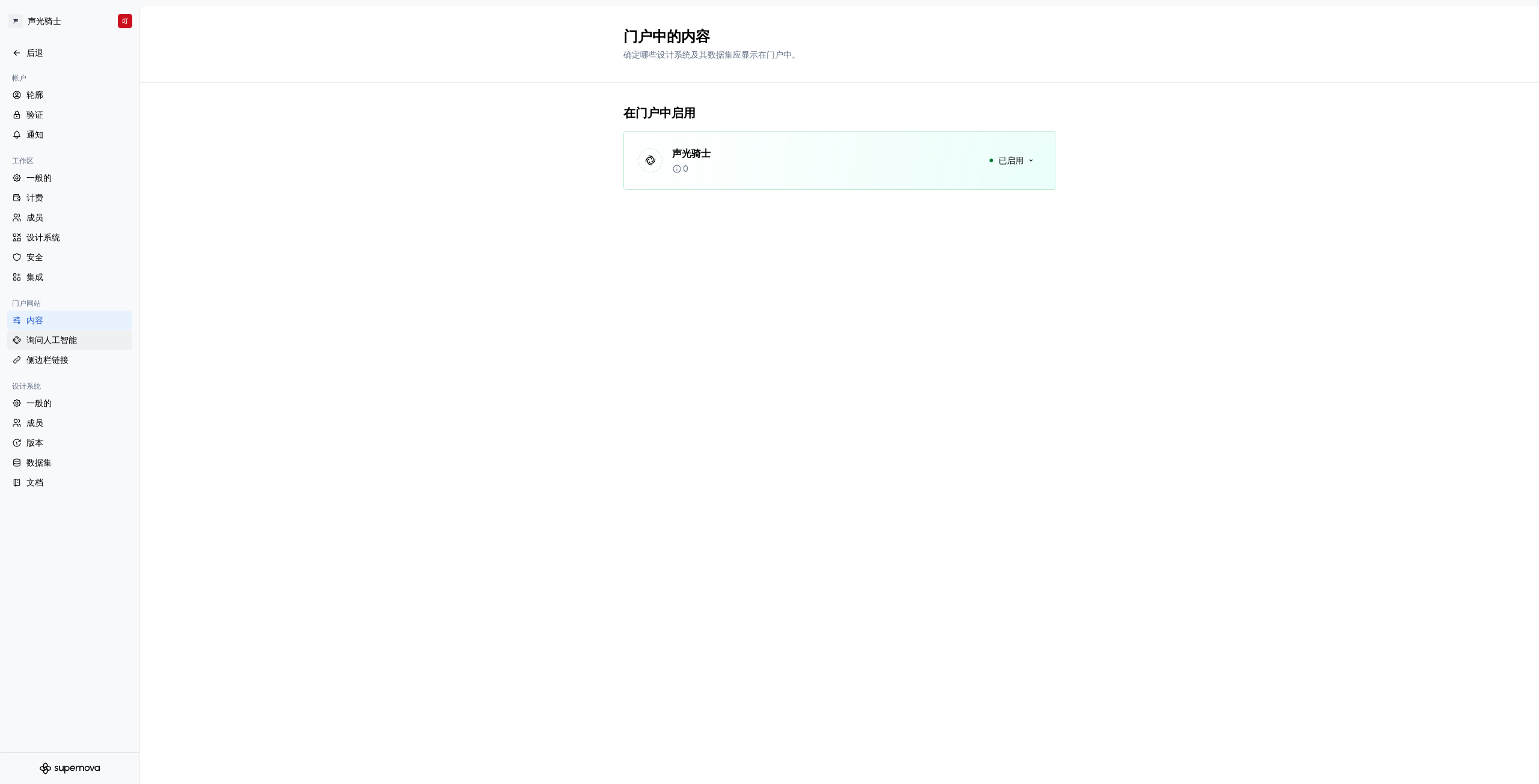
click at [51, 334] on font "询问人工智能" at bounding box center [52, 339] width 51 height 11
